Goal: Navigation & Orientation: Understand site structure

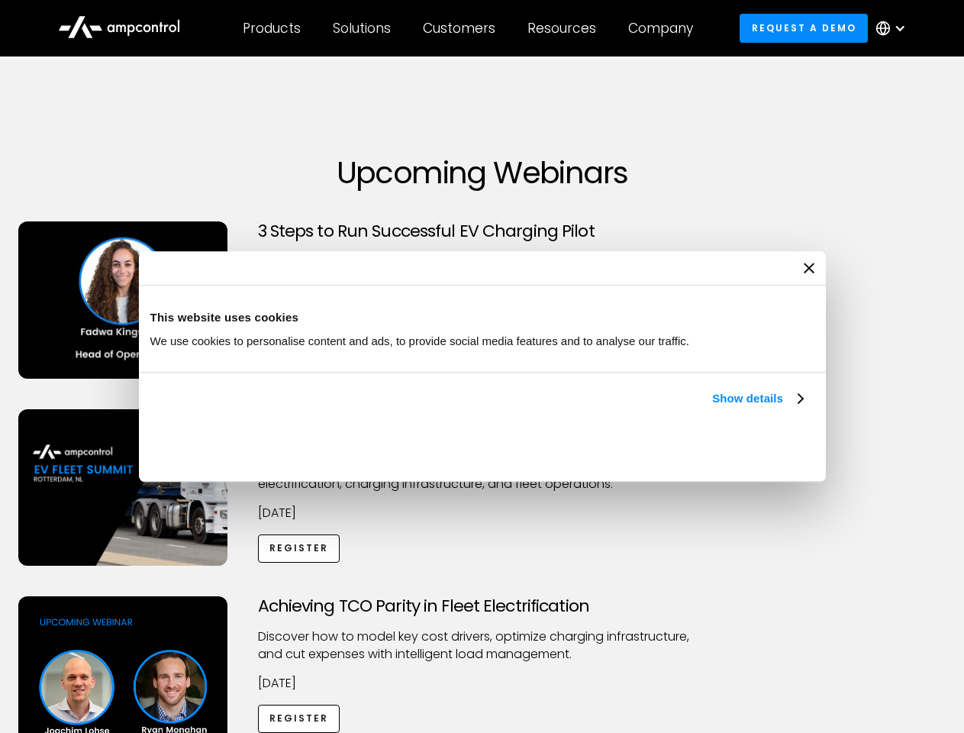
click at [712, 408] on link "Show details" at bounding box center [757, 398] width 90 height 18
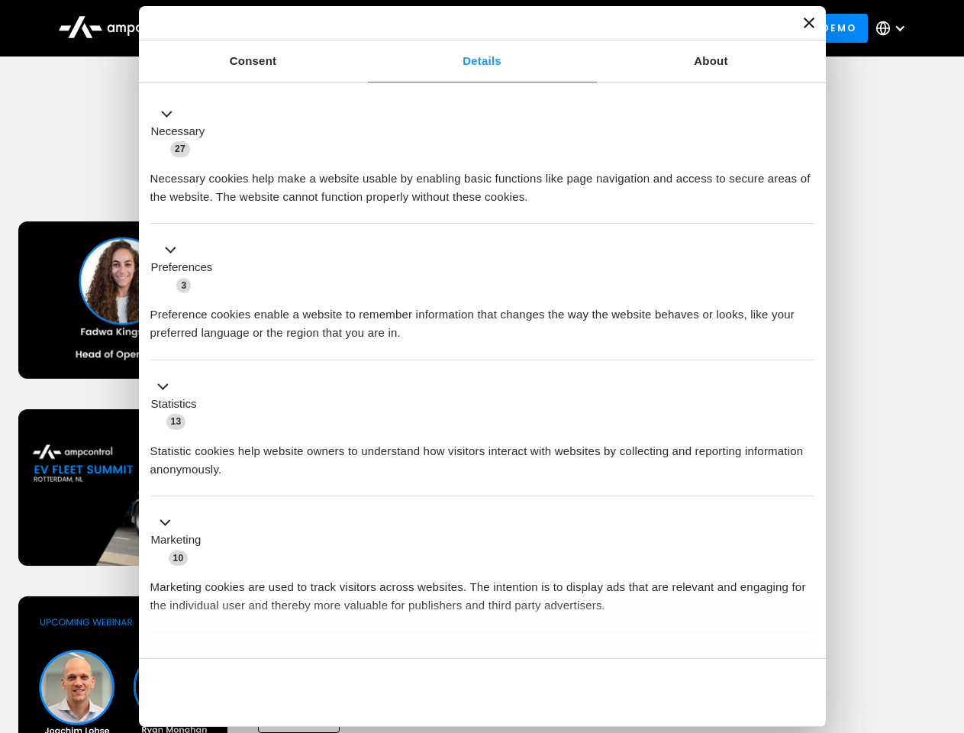
click at [805, 206] on div "Necessary cookies help make a website usable by enabling basic functions like p…" at bounding box center [482, 182] width 664 height 48
click at [948, 615] on div "Achieving TCO Parity in Fleet Electrification Discover how to model key cost dr…" at bounding box center [482, 716] width 959 height 240
click at [470, 28] on div "Customers" at bounding box center [459, 28] width 73 height 17
click at [271, 28] on div "Products" at bounding box center [272, 28] width 58 height 17
click at [363, 28] on div "Solutions" at bounding box center [362, 28] width 58 height 17
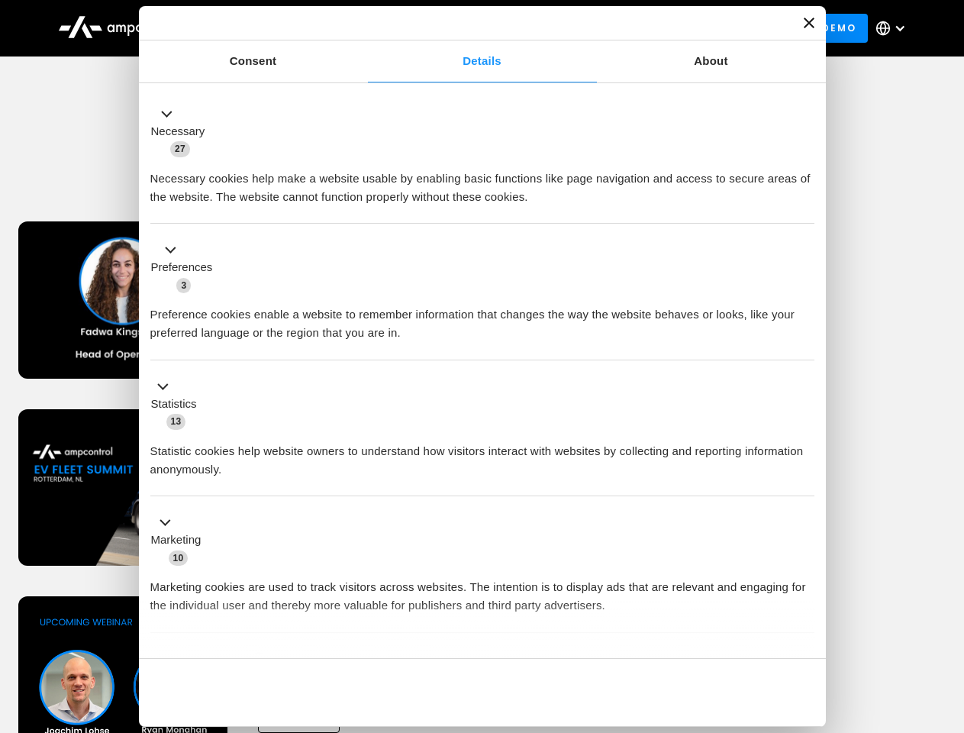
click at [462, 28] on div "Customers" at bounding box center [459, 28] width 73 height 17
click at [565, 28] on div "Resources" at bounding box center [562, 28] width 69 height 17
click at [666, 28] on div "Company" at bounding box center [660, 28] width 65 height 17
click at [895, 28] on div at bounding box center [900, 28] width 12 height 12
